Goal: Task Accomplishment & Management: Use online tool/utility

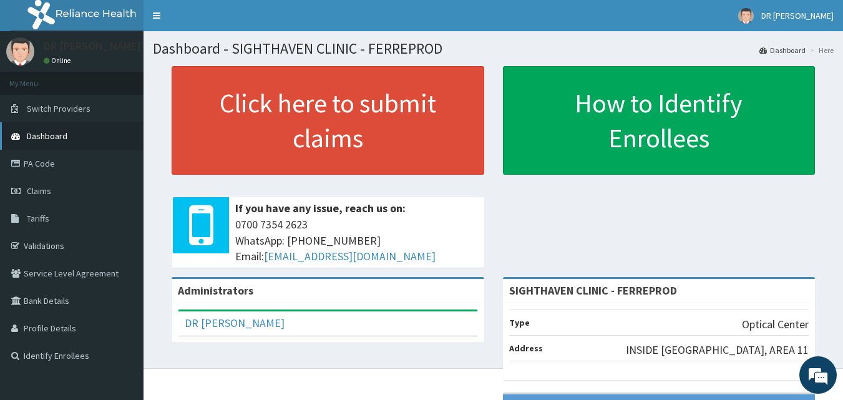
click at [66, 126] on link "Dashboard" at bounding box center [72, 135] width 144 height 27
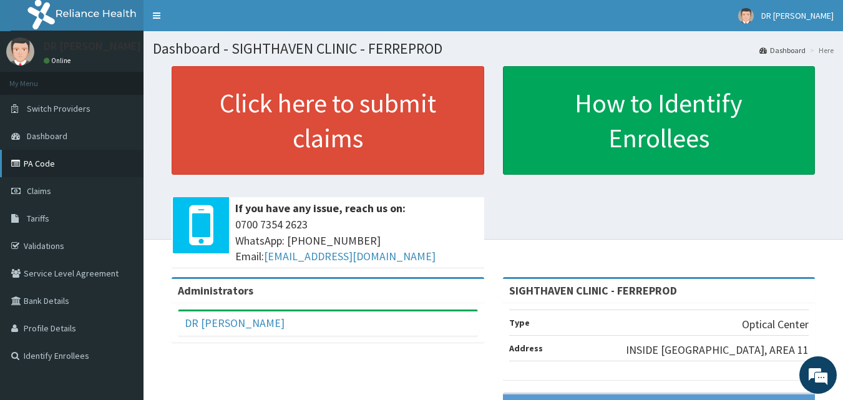
click at [52, 163] on link "PA Code" at bounding box center [72, 163] width 144 height 27
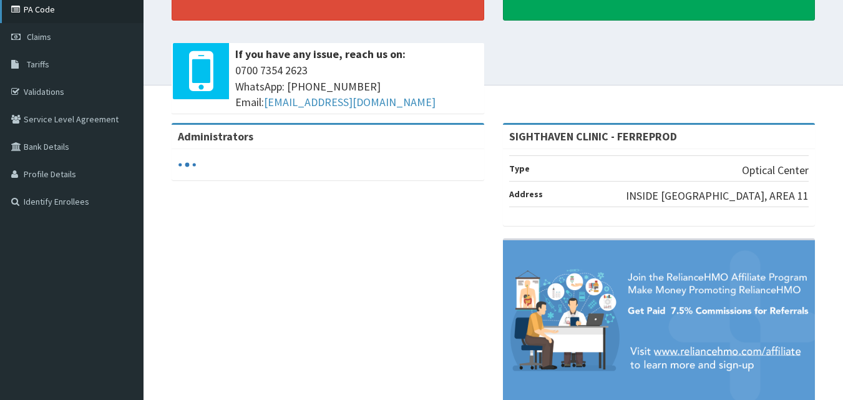
click at [71, 6] on link "PA Code" at bounding box center [72, 9] width 144 height 27
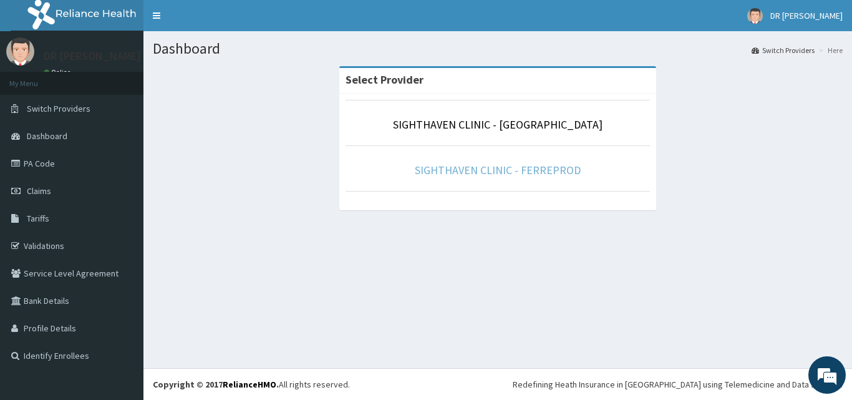
click at [502, 172] on link "SIGHTHAVEN CLINIC - FERREPROD" at bounding box center [498, 170] width 166 height 14
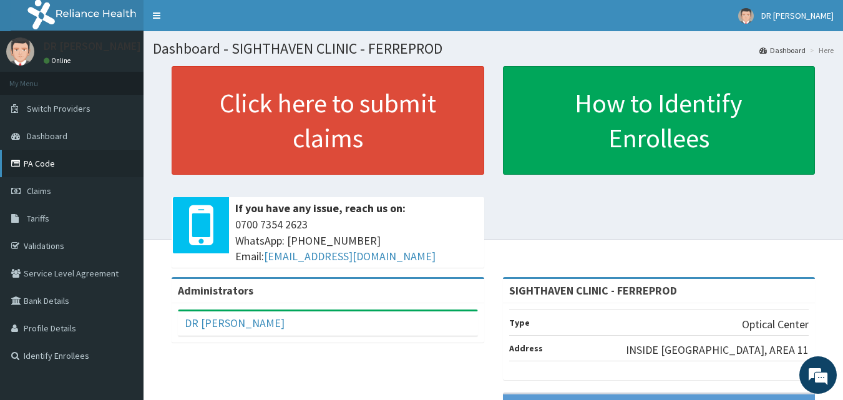
click at [89, 163] on link "PA Code" at bounding box center [72, 163] width 144 height 27
